Goal: Task Accomplishment & Management: Complete application form

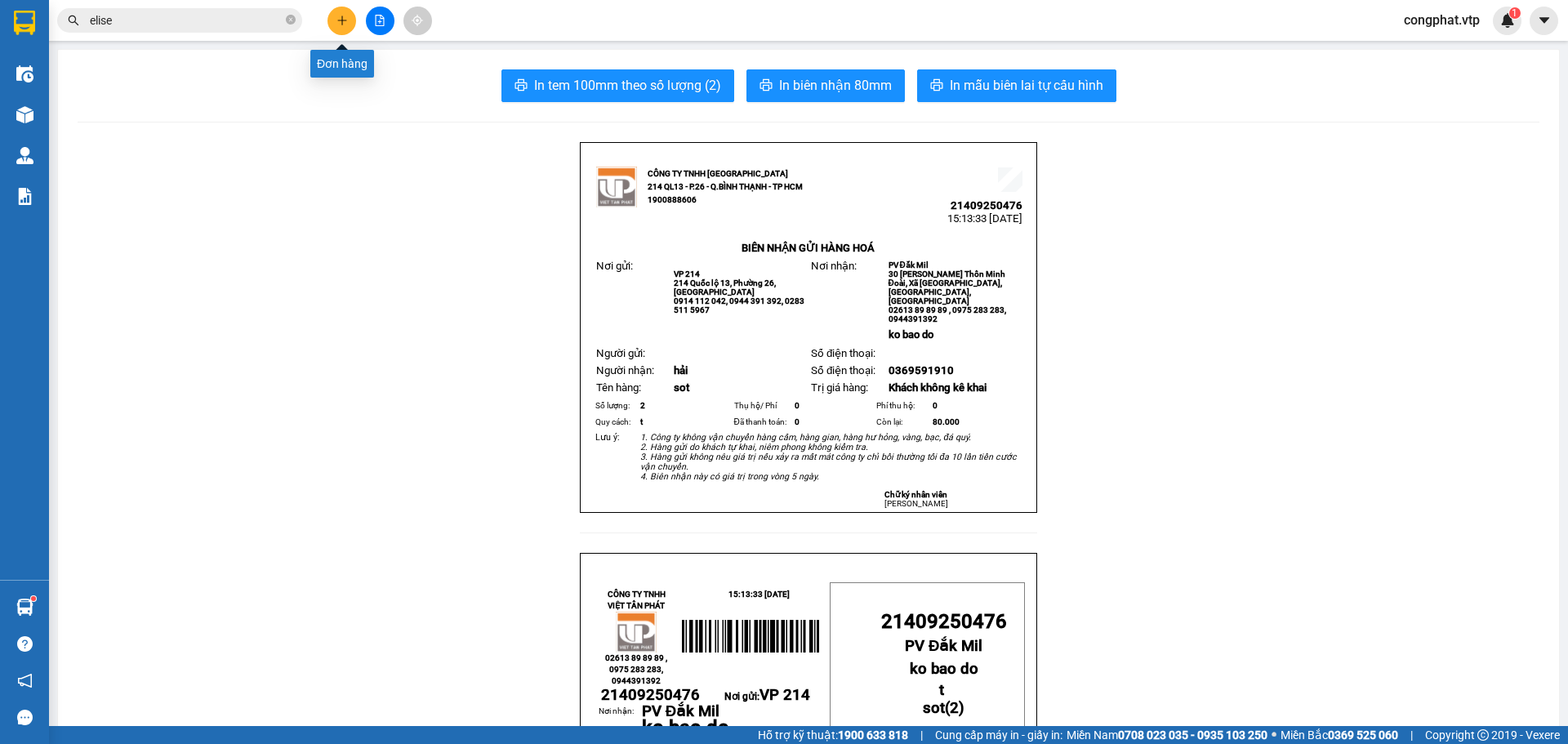
click at [340, 15] on icon "plus" at bounding box center [343, 20] width 12 height 12
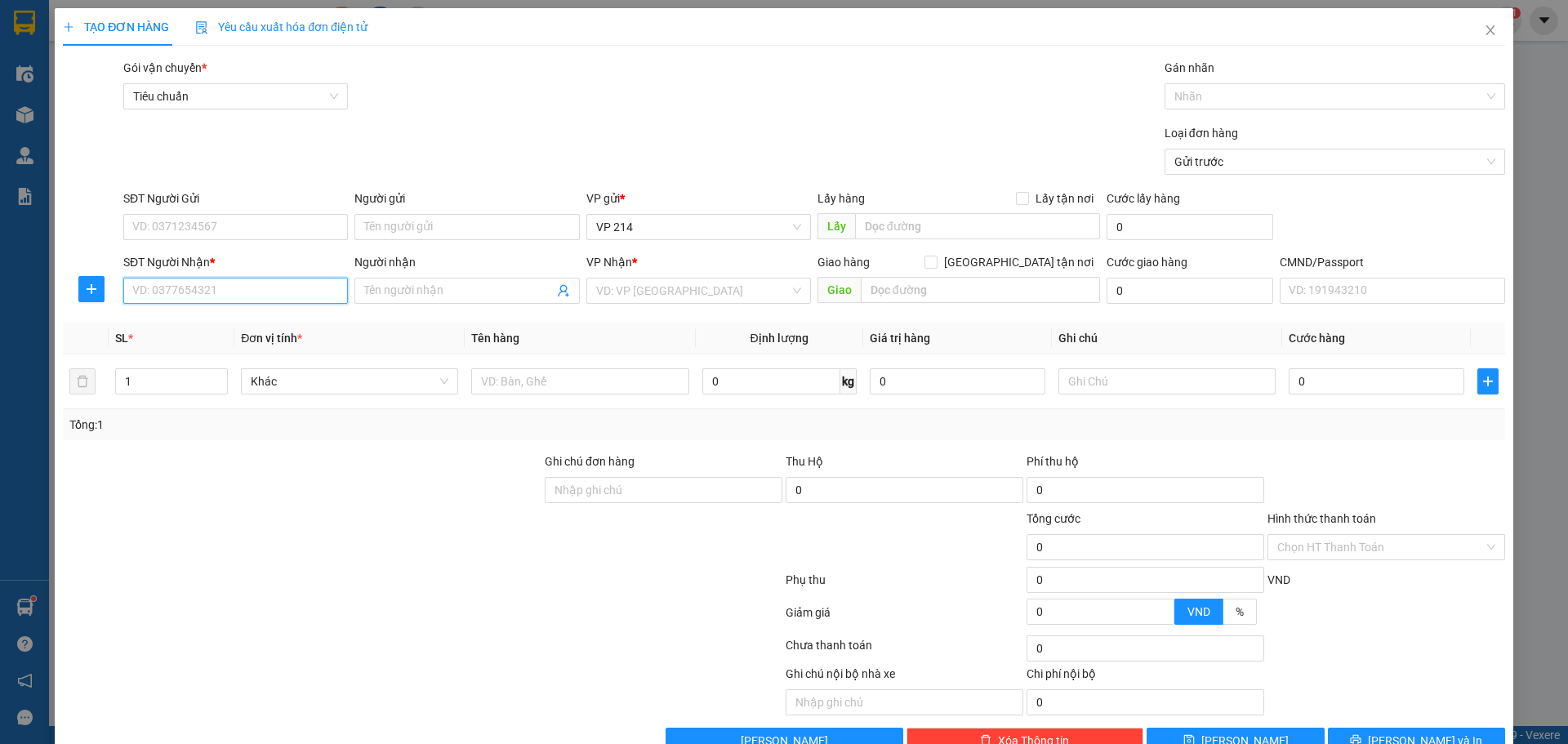
click at [230, 286] on input "SĐT Người Nhận *" at bounding box center [236, 291] width 225 height 26
drag, startPoint x: 229, startPoint y: 279, endPoint x: 58, endPoint y: 306, distance: 173.1
click at [58, 306] on div "TẠO ĐƠN HÀNG Yêu cầu xuất hóa đơn điện tử Transit Pickup Surcharge Ids Transit …" at bounding box center [784, 388] width 1459 height 758
type input "0352342324"
click at [231, 225] on input "SĐT Người Gửi" at bounding box center [236, 226] width 225 height 26
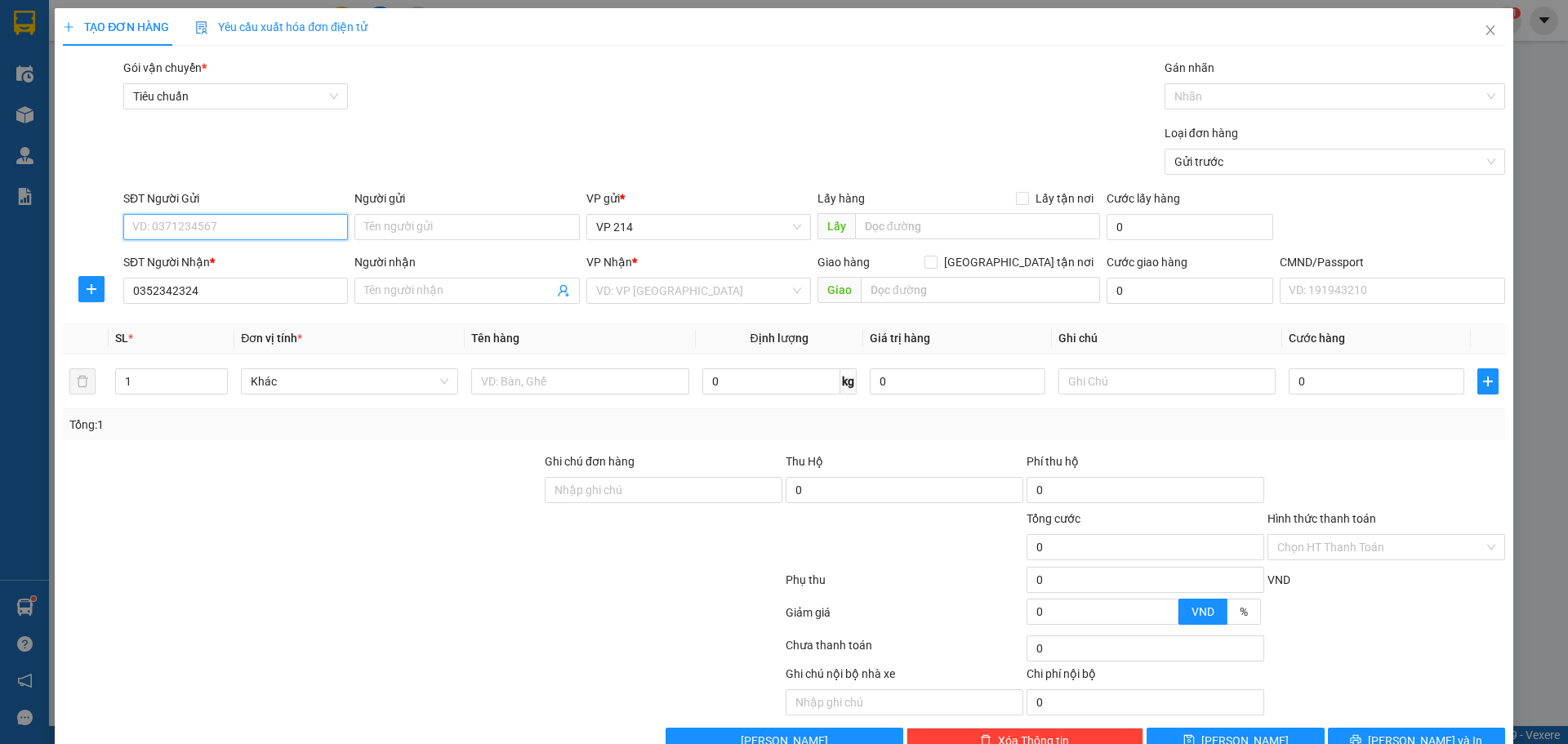
paste input "0352342324"
type input "0352342324"
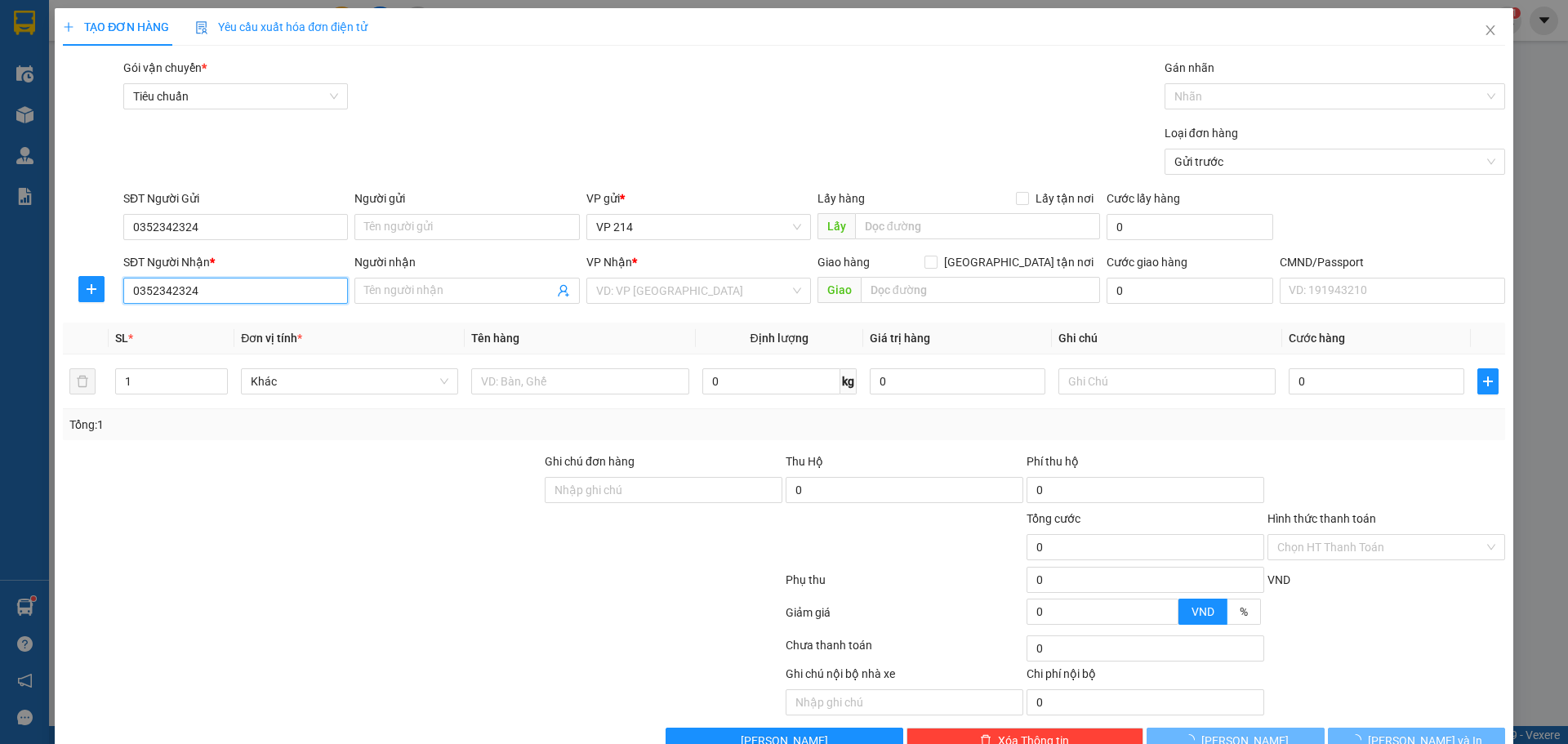
drag, startPoint x: 236, startPoint y: 288, endPoint x: 0, endPoint y: 394, distance: 258.7
click at [0, 394] on div "TẠO ĐƠN HÀNG Yêu cầu xuất hóa đơn điện tử Transit Pickup Surcharge Ids Transit …" at bounding box center [784, 372] width 1568 height 744
type input "0973277285"
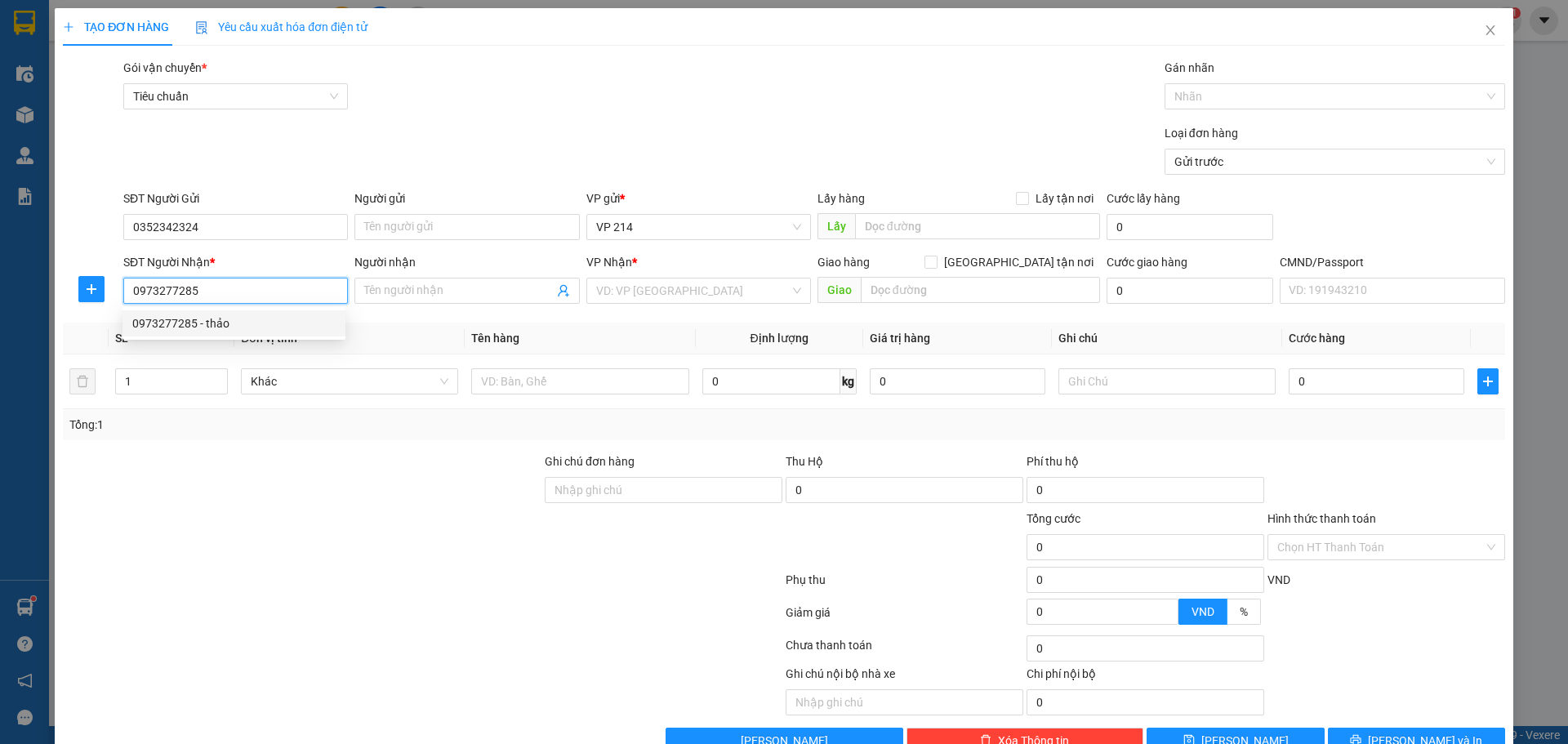
click at [182, 333] on div "0973277285 - thảo" at bounding box center [234, 323] width 223 height 26
type input "thảo"
type input "312"
type input "0973277285"
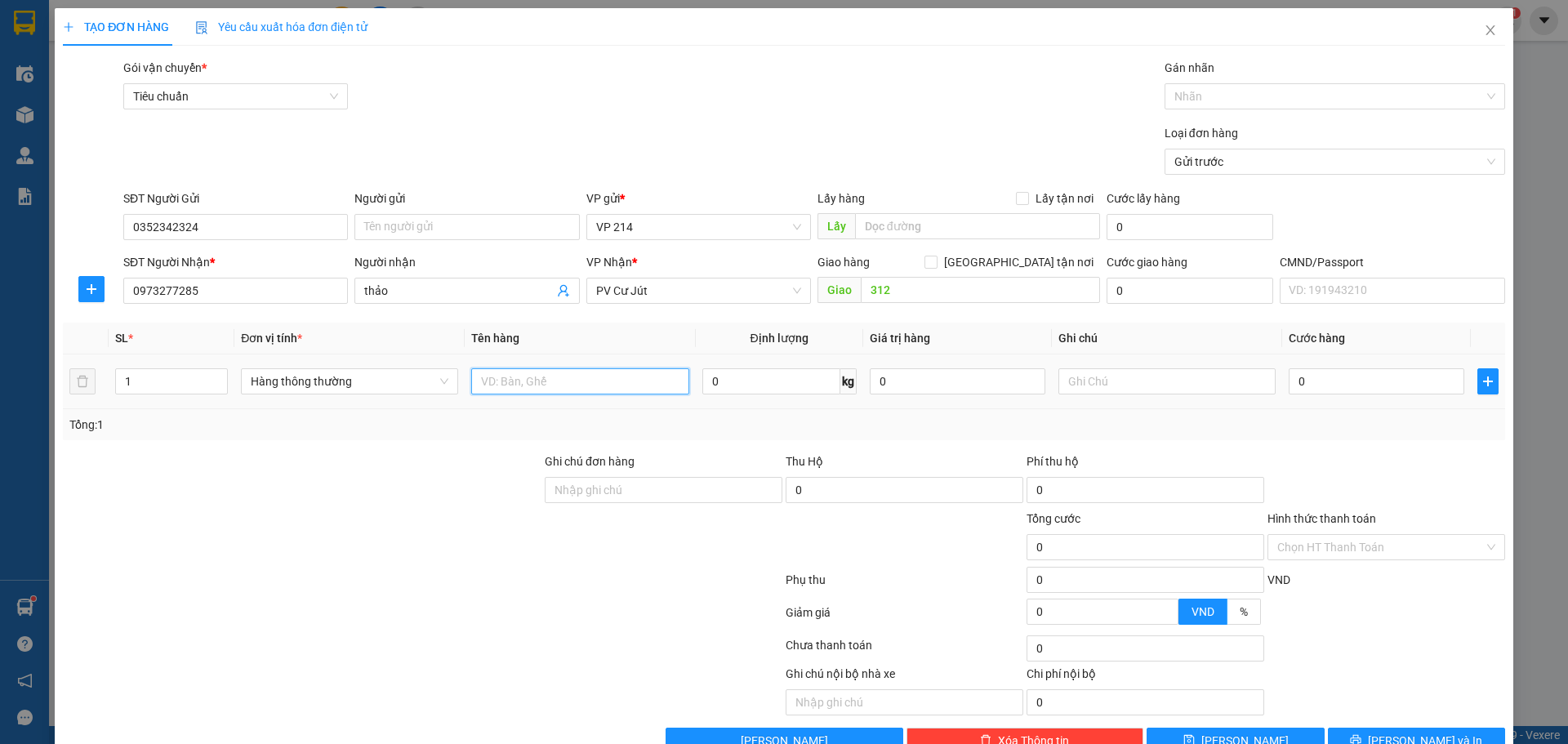
click at [619, 387] on input "text" at bounding box center [579, 381] width 217 height 26
type input "thuoc"
click at [1125, 371] on input "text" at bounding box center [1167, 381] width 217 height 26
type input "t"
click at [1373, 378] on input "0" at bounding box center [1377, 381] width 176 height 26
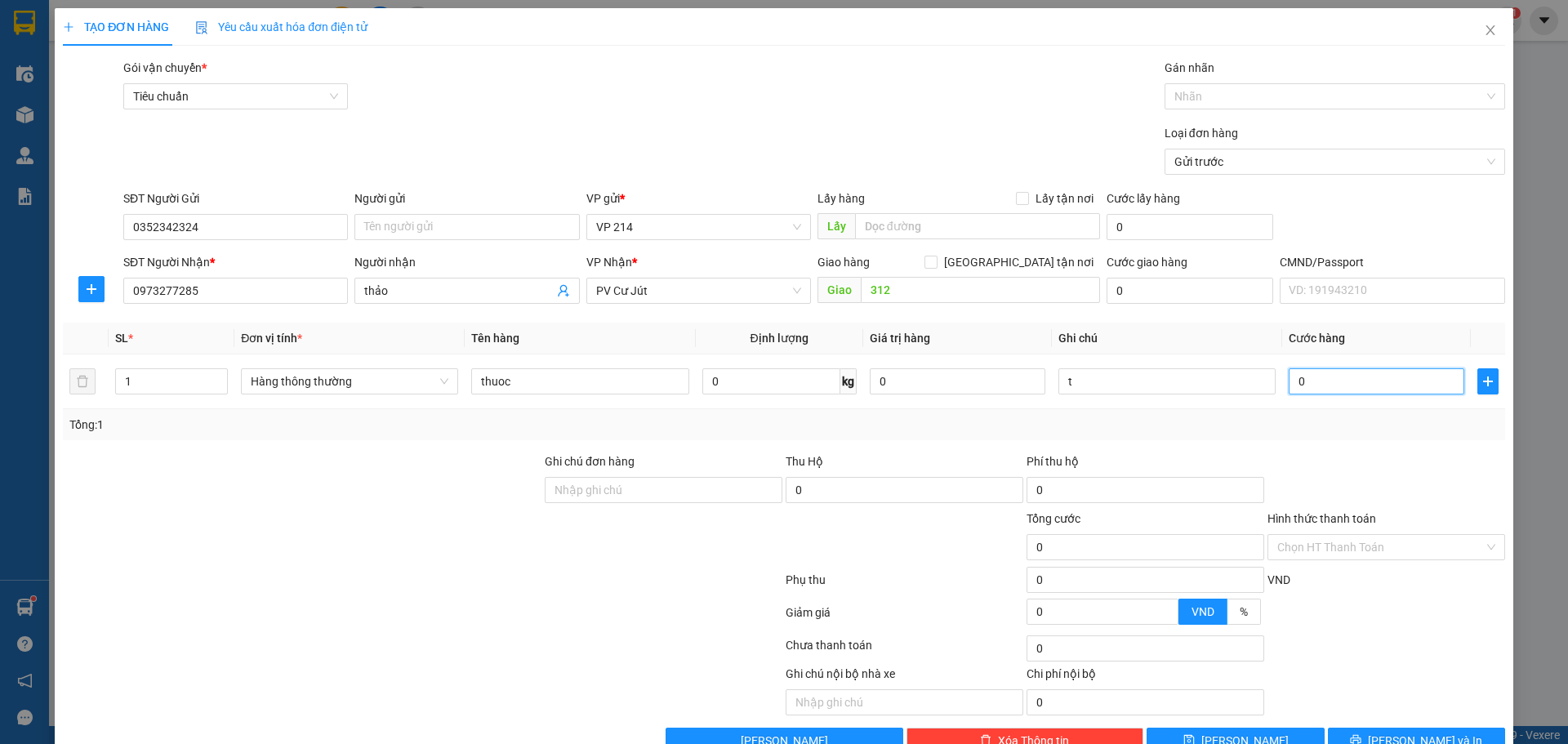
type input "5"
type input "50"
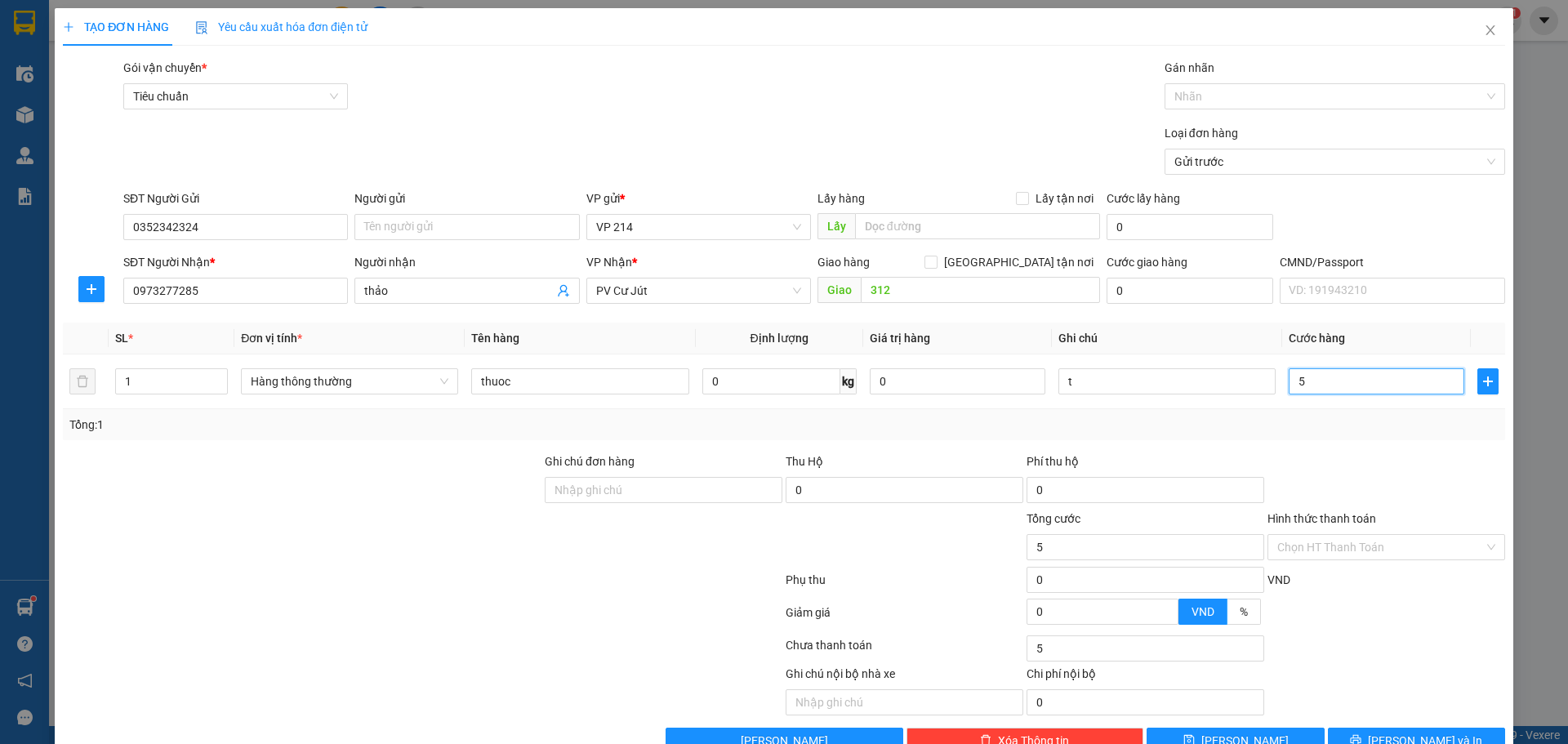
type input "50"
type input "500"
type input "5.000"
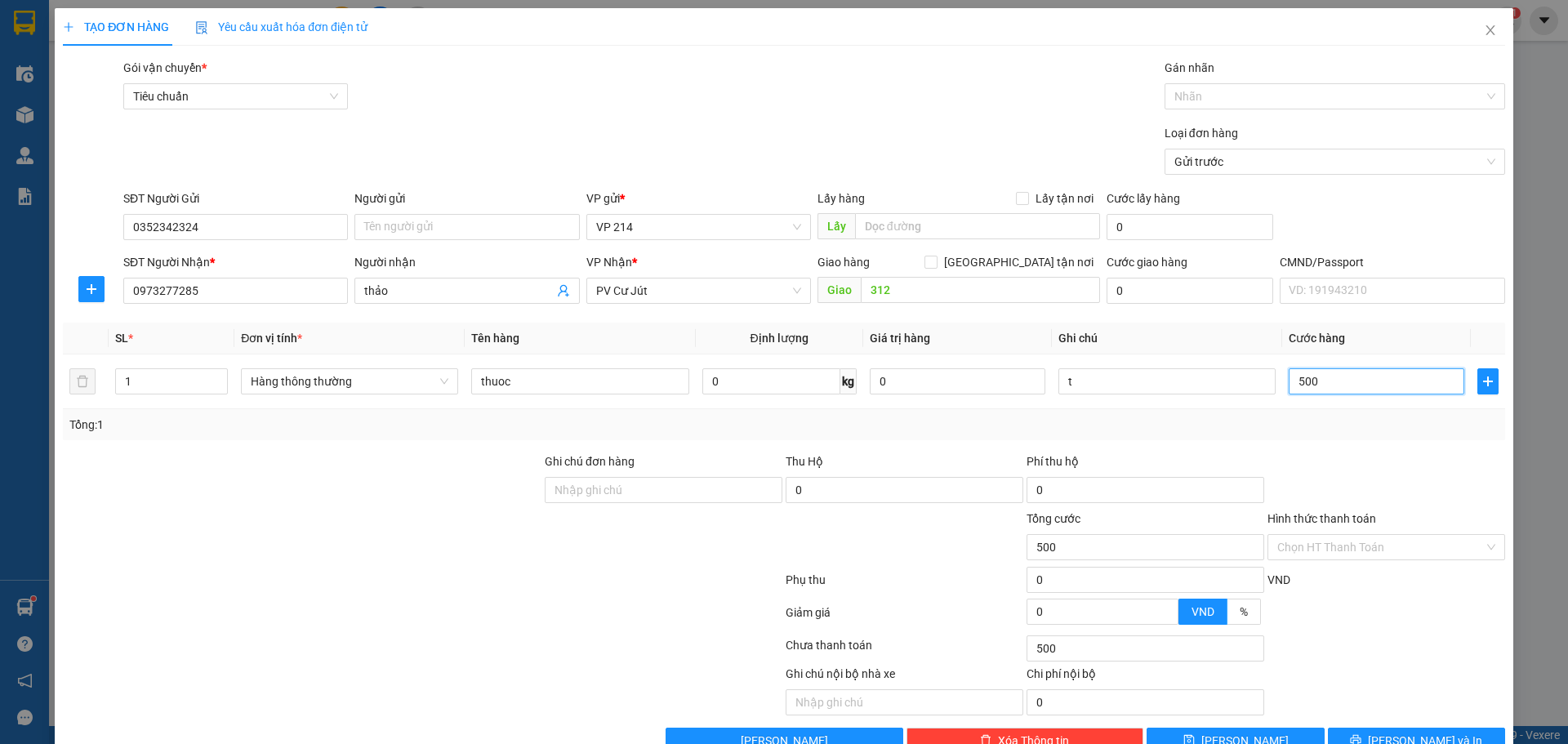
type input "5.000"
type input "50.000"
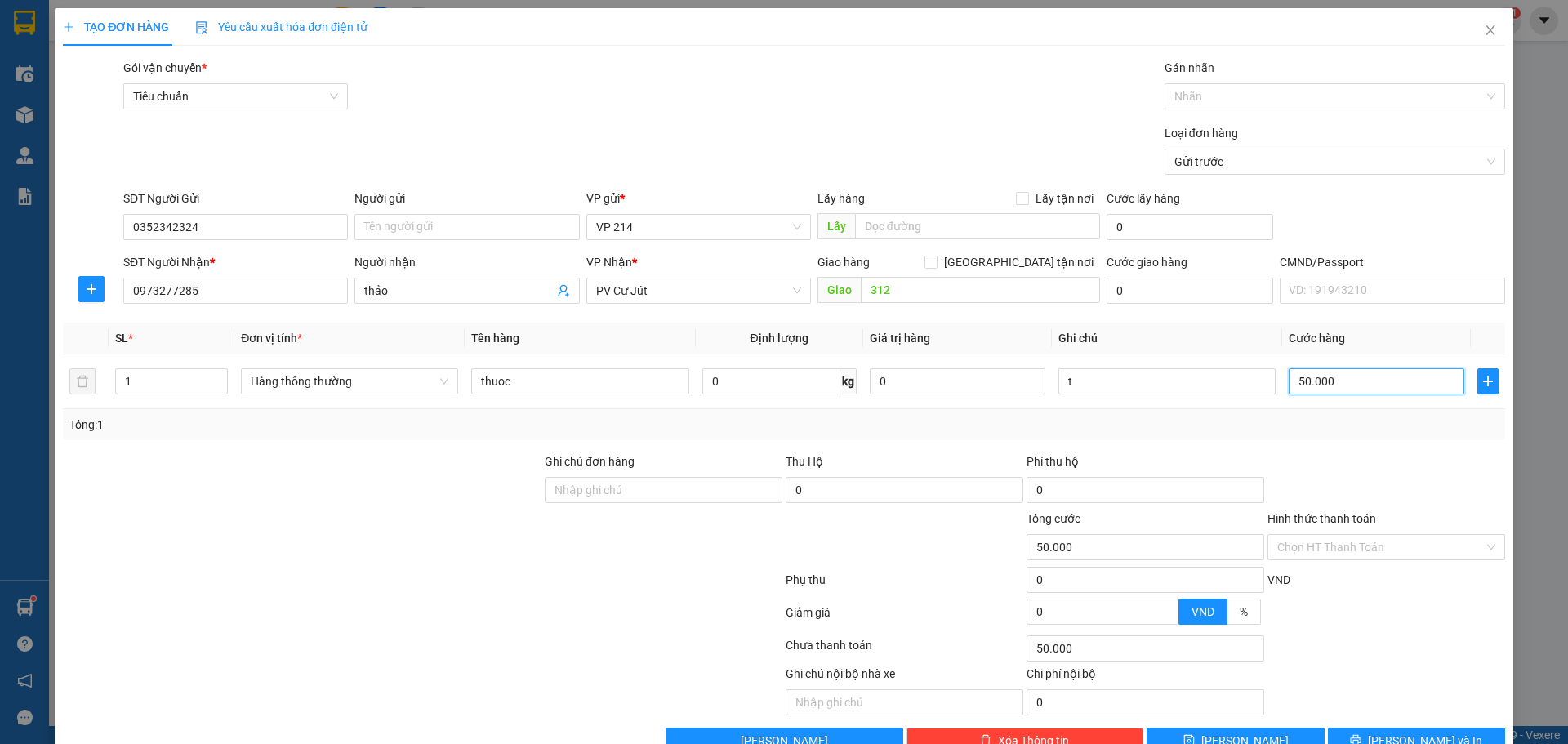
scroll to position [41, 0]
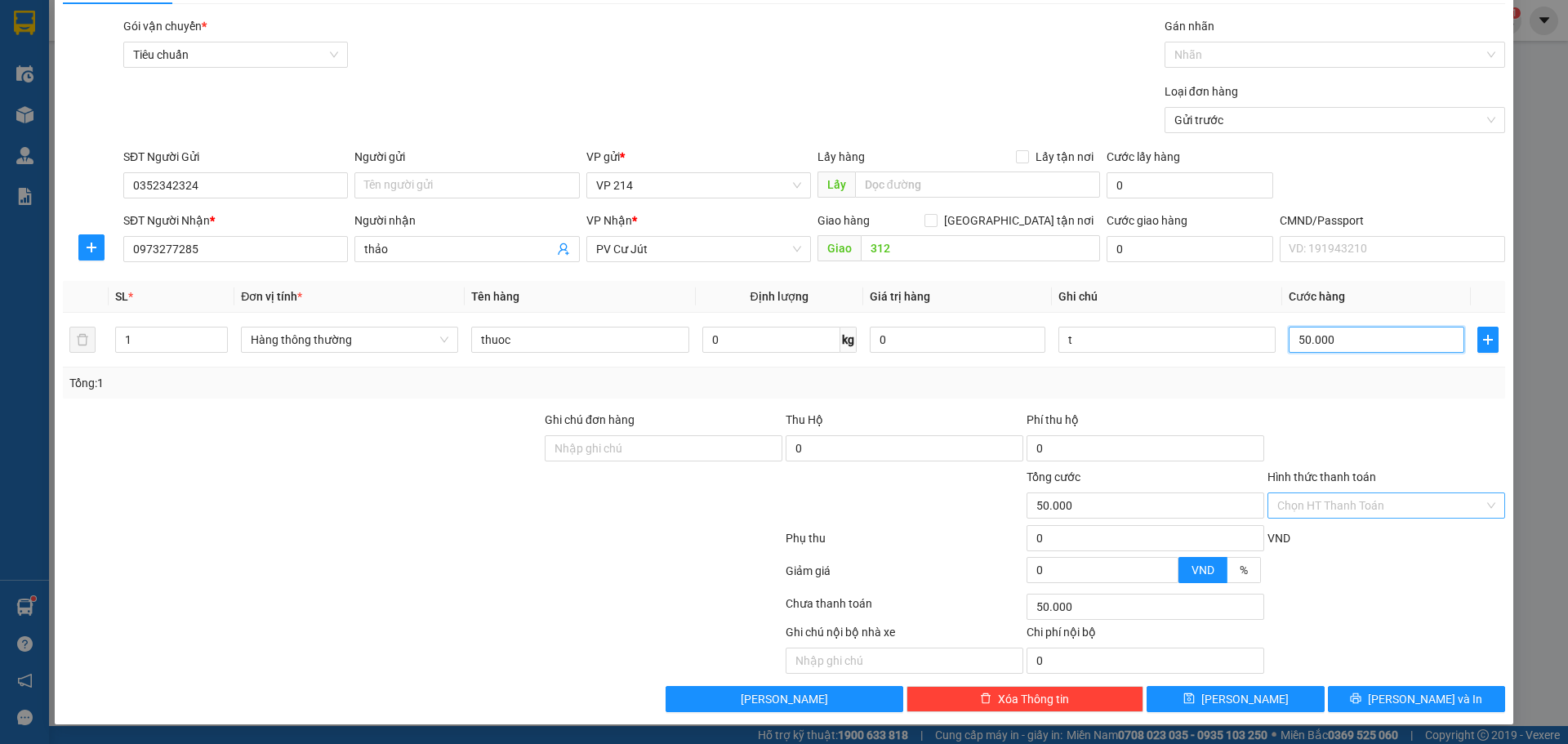
type input "50.000"
click at [1370, 508] on input "Hình thức thanh toán" at bounding box center [1381, 505] width 207 height 24
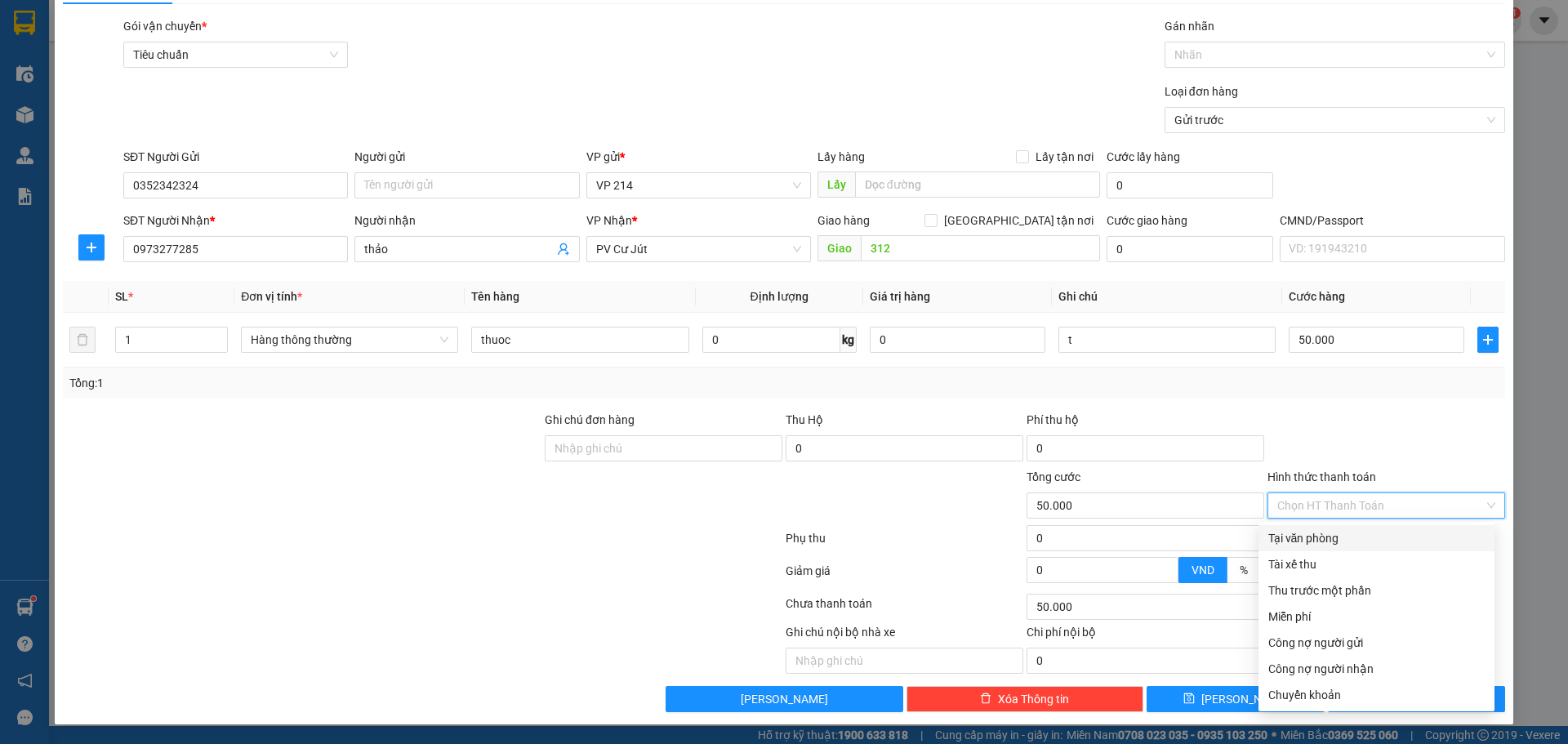
click at [1334, 542] on div "Tại văn phòng" at bounding box center [1376, 538] width 216 height 18
type input "0"
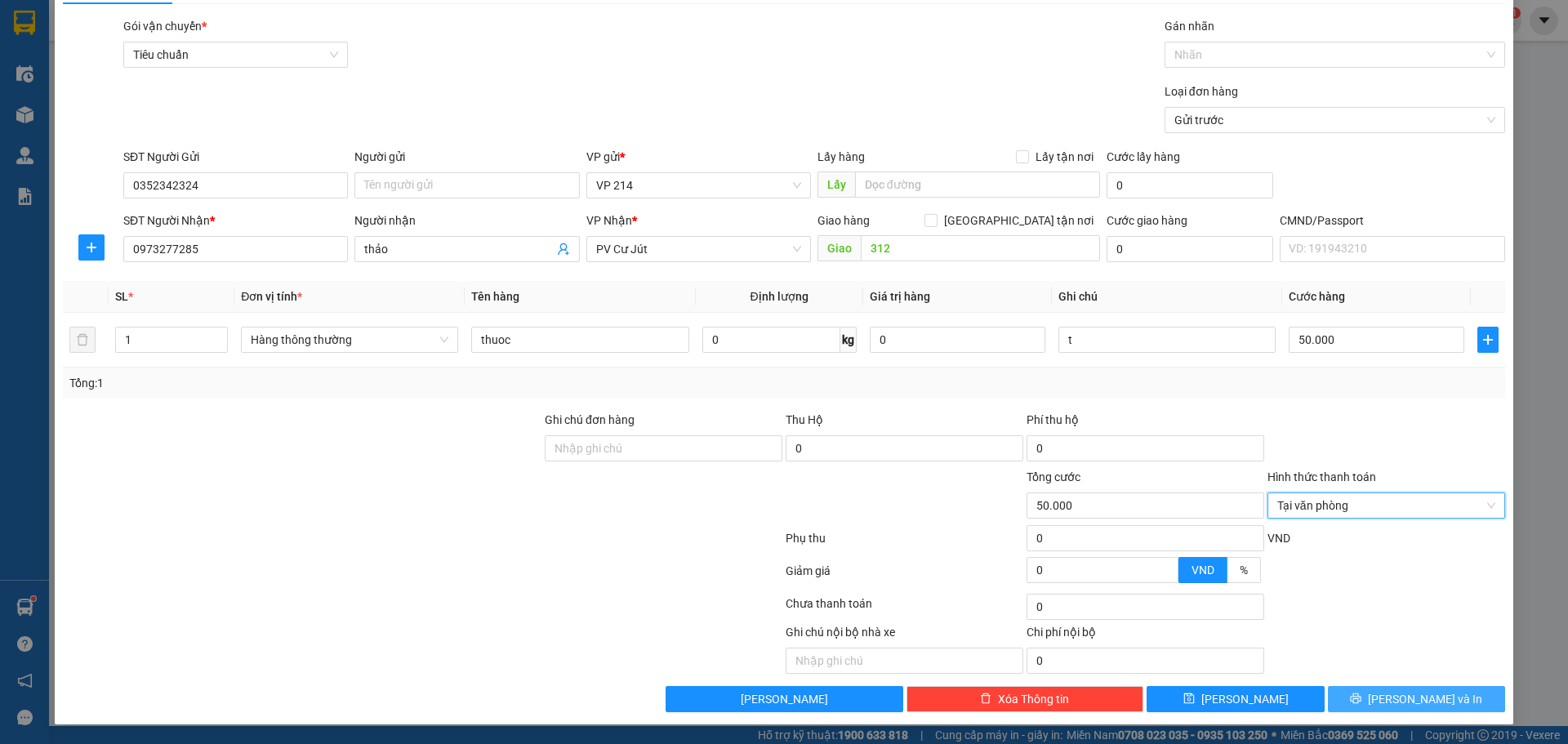
click at [1419, 695] on span "[PERSON_NAME] và In" at bounding box center [1424, 698] width 114 height 18
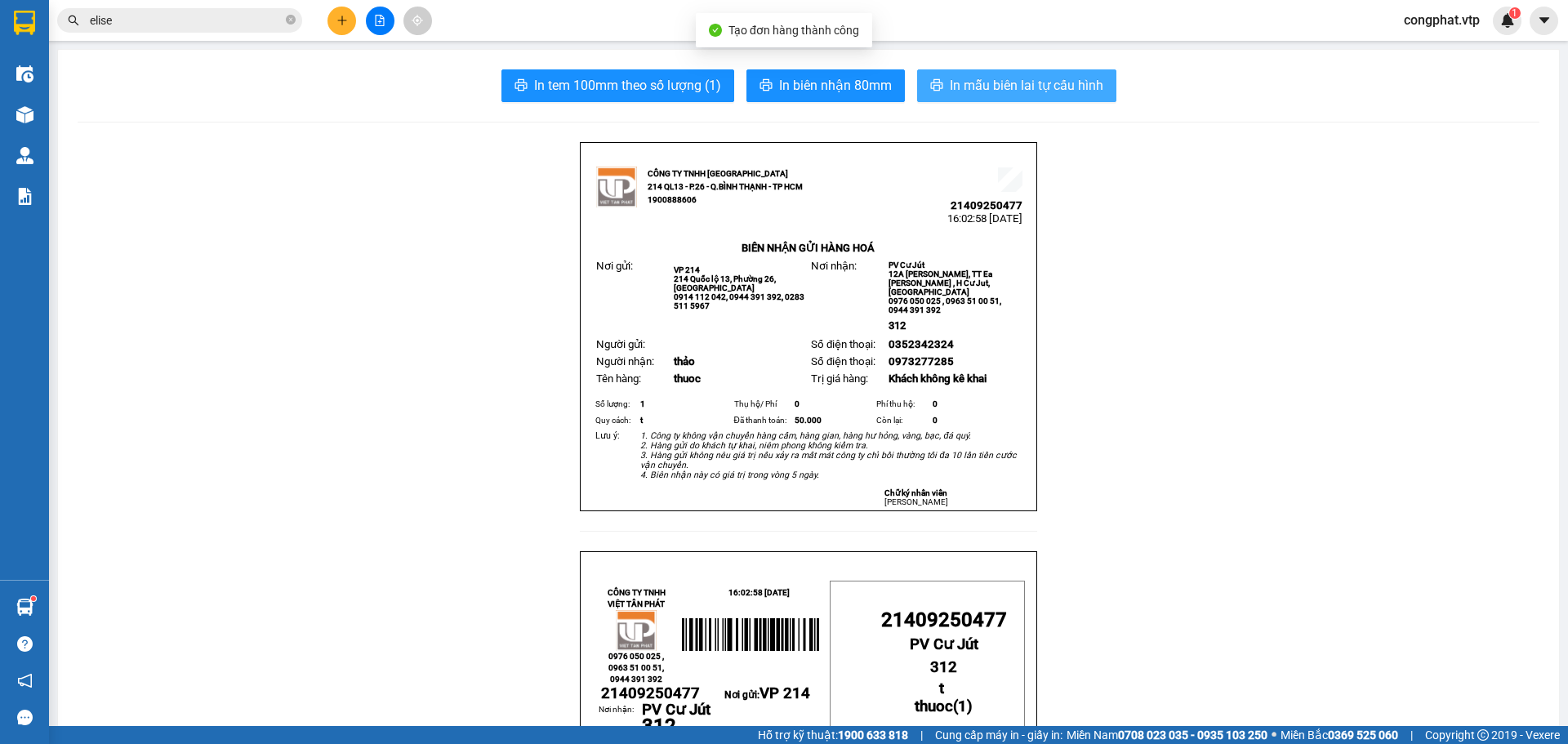
click at [989, 100] on button "In mẫu biên lai tự cấu hình" at bounding box center [1017, 85] width 199 height 33
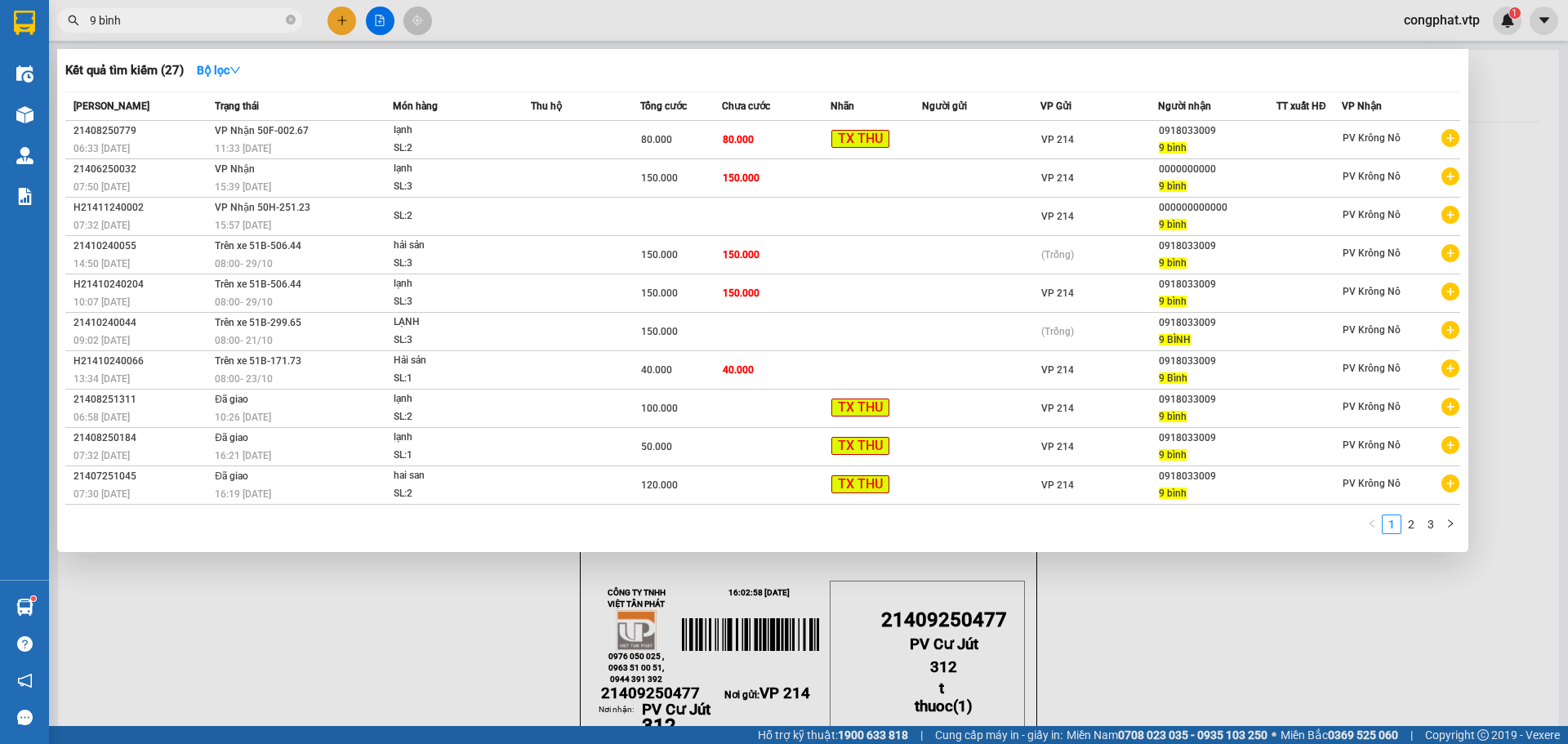
drag, startPoint x: 114, startPoint y: 18, endPoint x: 0, endPoint y: 36, distance: 115.4
click at [0, 36] on section "Kết quả tìm kiếm ( 27 ) Bộ lọc Mã ĐH Trạng thái Món hàng Thu hộ Tổng cước Chưa …" at bounding box center [784, 372] width 1568 height 744
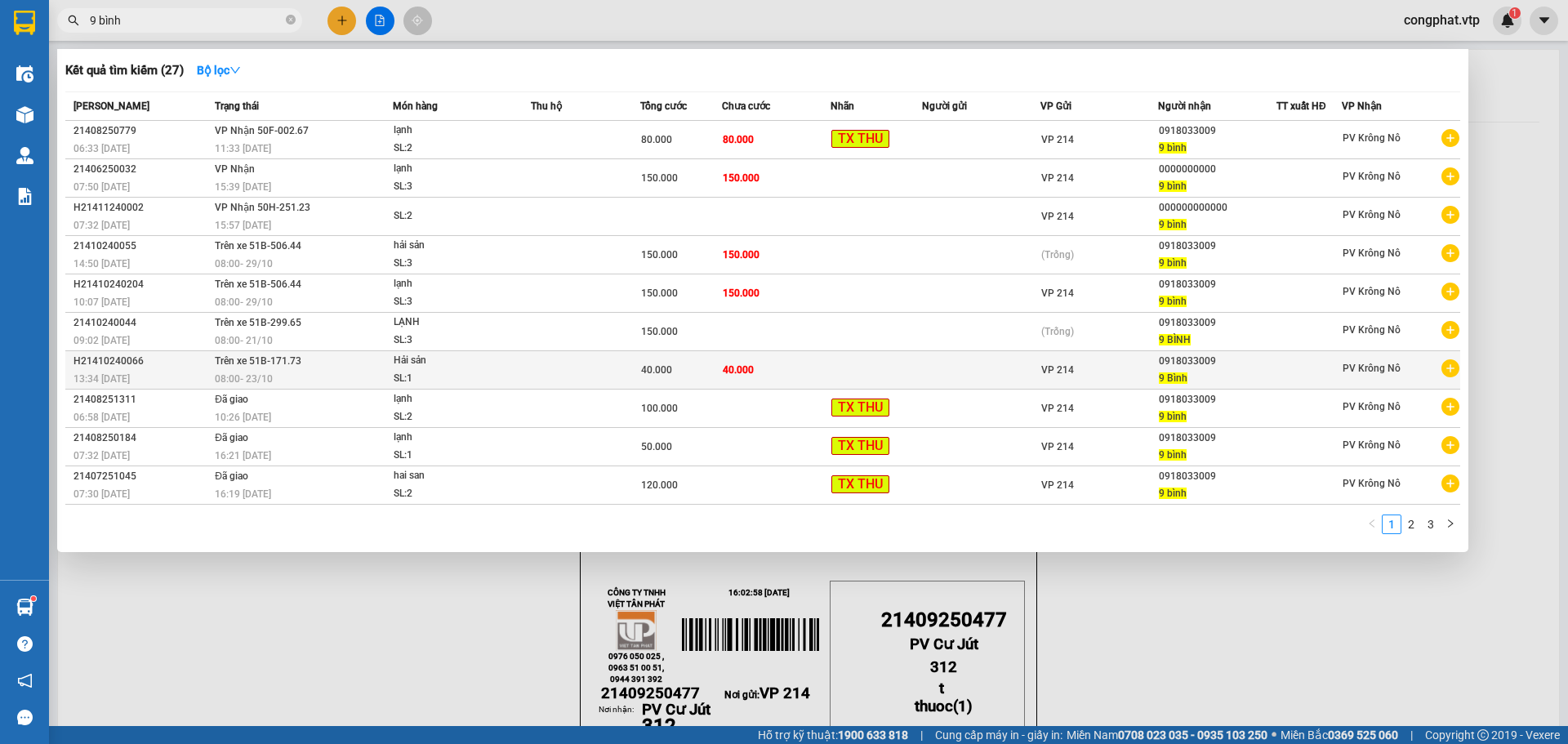
type input "9 bình"
